Goal: Task Accomplishment & Management: Use online tool/utility

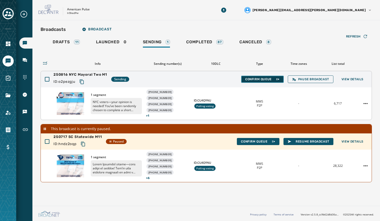
click at [260, 78] on span "Confirm Queue" at bounding box center [262, 79] width 34 height 4
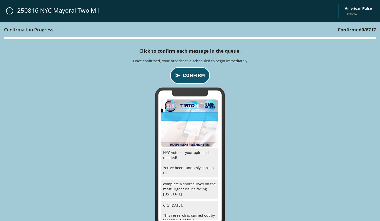
click at [190, 77] on span "Confirm" at bounding box center [194, 75] width 22 height 7
click at [183, 76] on span "Confirm" at bounding box center [194, 75] width 22 height 7
click at [188, 79] on span "Confirm" at bounding box center [194, 75] width 22 height 7
click at [192, 79] on span "Confirm" at bounding box center [194, 75] width 22 height 7
click at [193, 73] on span "Confirm" at bounding box center [194, 75] width 22 height 7
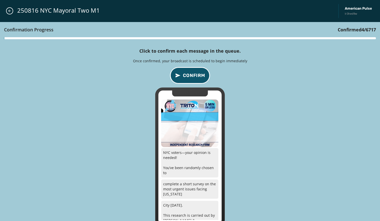
click at [190, 73] on span "Confirm" at bounding box center [194, 75] width 22 height 7
click at [185, 76] on span "Confirm" at bounding box center [194, 75] width 22 height 7
click at [186, 77] on span "Confirm" at bounding box center [194, 75] width 22 height 7
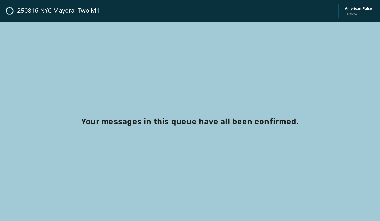
click at [10, 11] on icon "Close admin drawer" at bounding box center [9, 11] width 3 height 3
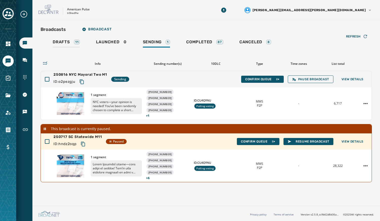
click at [57, 44] on span "Drafts" at bounding box center [61, 42] width 17 height 5
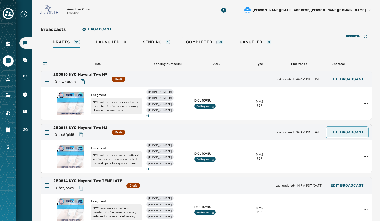
click at [347, 133] on span "Edit Broadcast" at bounding box center [347, 133] width 33 height 4
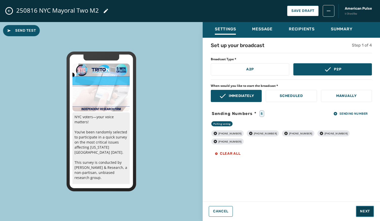
click at [366, 211] on span "Next" at bounding box center [365, 211] width 10 height 5
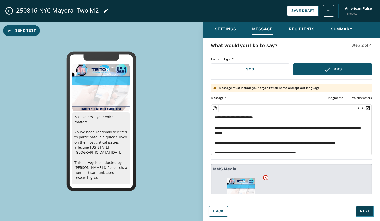
click at [366, 211] on span "Next" at bounding box center [365, 211] width 10 height 5
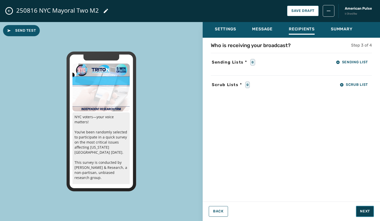
click at [365, 208] on button "Next" at bounding box center [365, 211] width 18 height 11
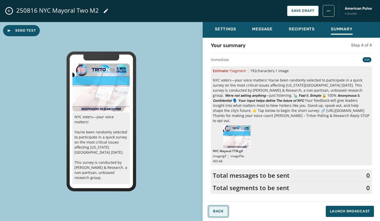
click at [212, 212] on button "Back" at bounding box center [218, 211] width 19 height 11
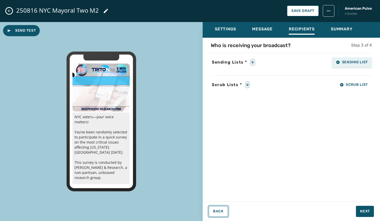
click at [337, 66] on button "Sending List" at bounding box center [352, 62] width 40 height 10
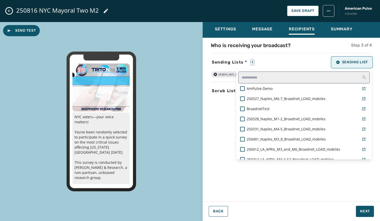
click at [341, 66] on button "Sending List" at bounding box center [352, 62] width 40 height 10
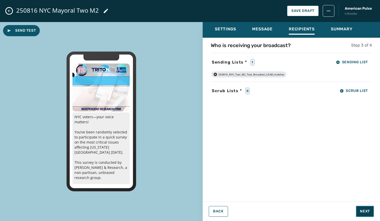
click at [363, 213] on span "Next" at bounding box center [365, 211] width 10 height 5
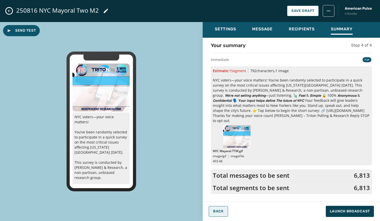
click at [213, 209] on button "Back" at bounding box center [218, 211] width 19 height 11
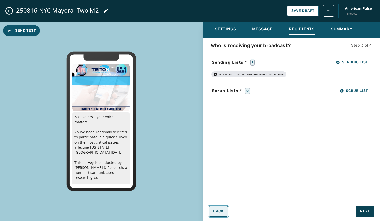
click at [215, 214] on button "Back" at bounding box center [218, 211] width 19 height 11
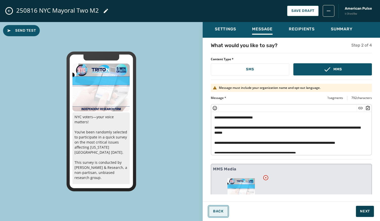
click at [221, 213] on span "Back" at bounding box center [218, 212] width 11 height 4
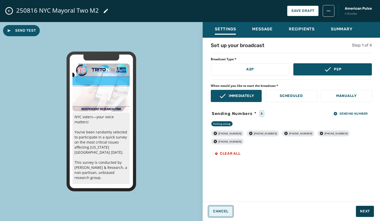
click at [356, 210] on button "Next" at bounding box center [365, 211] width 18 height 11
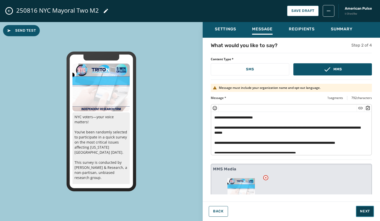
click at [357, 214] on button "Next" at bounding box center [365, 211] width 18 height 11
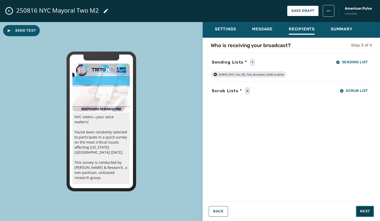
click at [362, 210] on span "Next" at bounding box center [365, 211] width 10 height 5
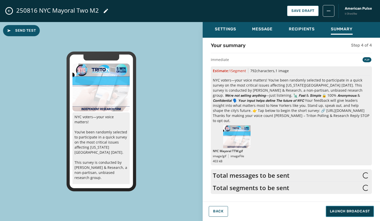
click at [365, 210] on span "Launch Broadcast" at bounding box center [350, 211] width 40 height 5
